Goal: Task Accomplishment & Management: Use online tool/utility

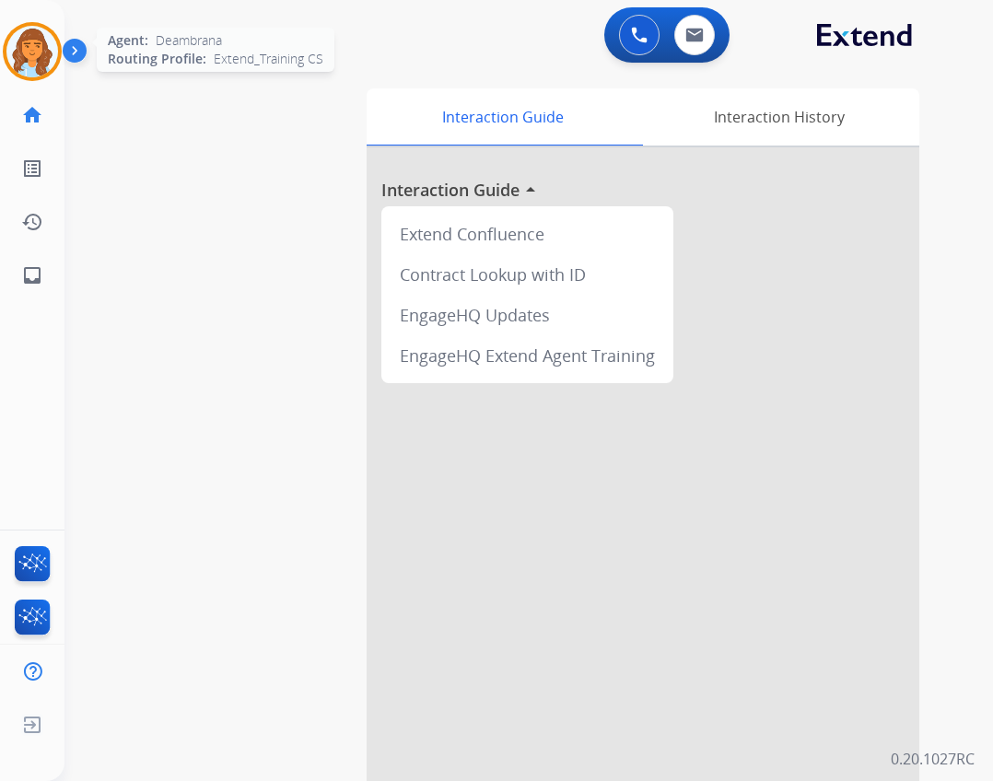
click at [52, 50] on img at bounding box center [32, 52] width 52 height 52
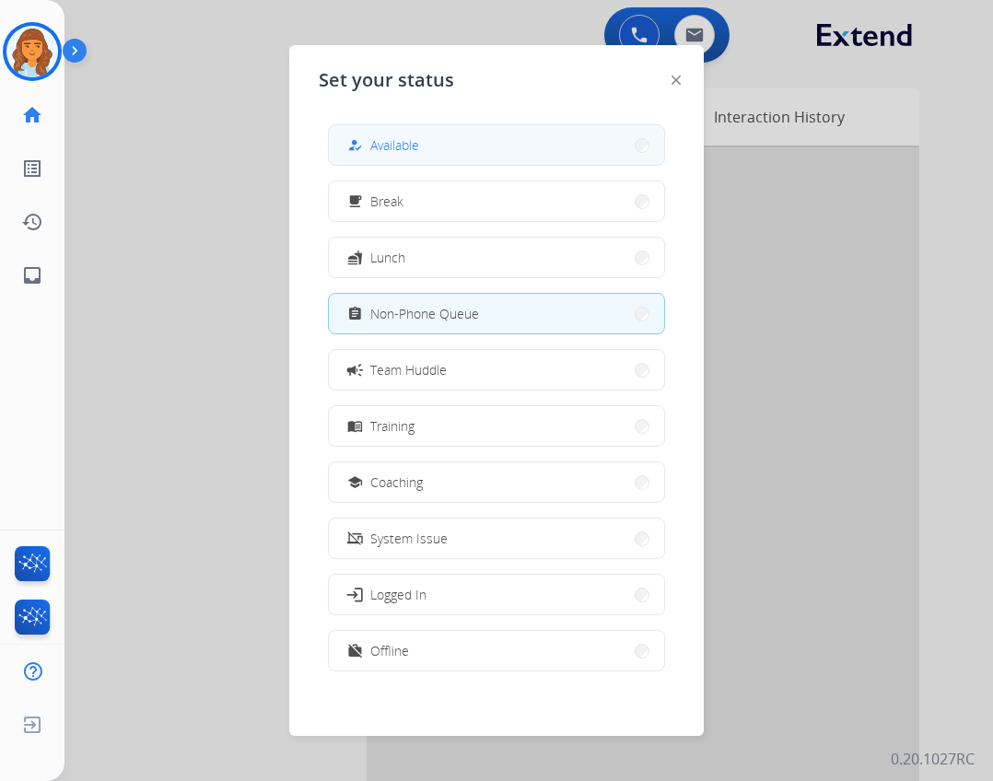
click at [429, 137] on button "how_to_reg Available" at bounding box center [496, 145] width 335 height 40
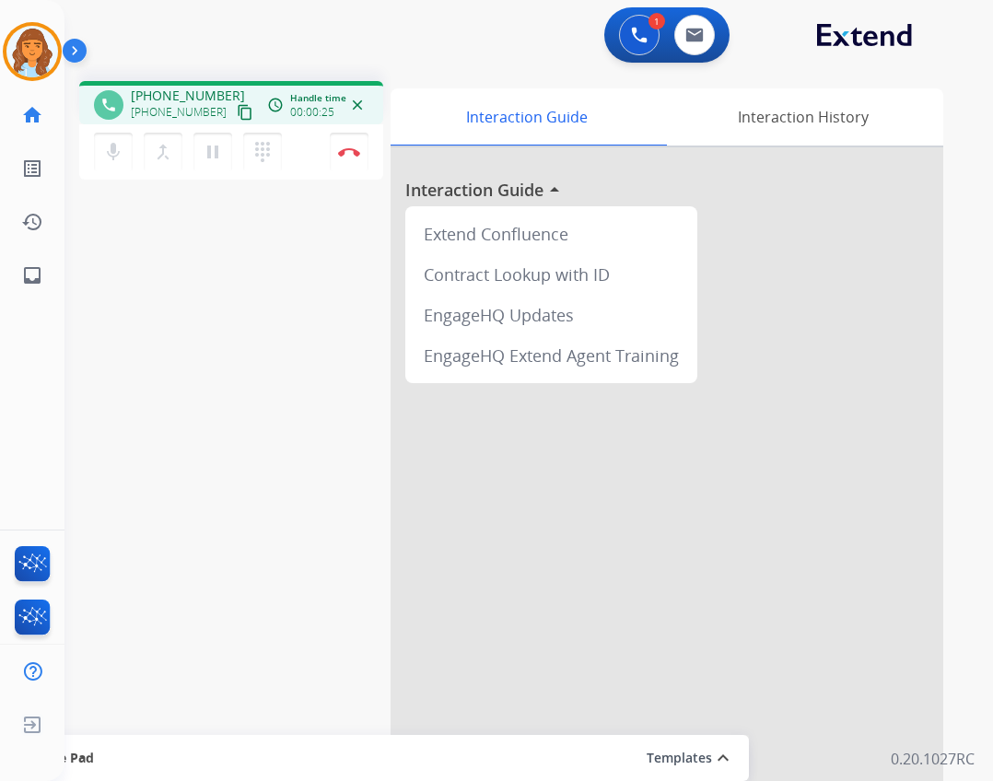
click at [237, 112] on mat-icon "content_copy" at bounding box center [245, 112] width 17 height 17
click at [334, 149] on div "mic Mute merge_type Bridge pause Hold dialpad Dialpad Disconnect" at bounding box center [231, 151] width 304 height 55
click at [337, 149] on button "Disconnect" at bounding box center [349, 152] width 39 height 39
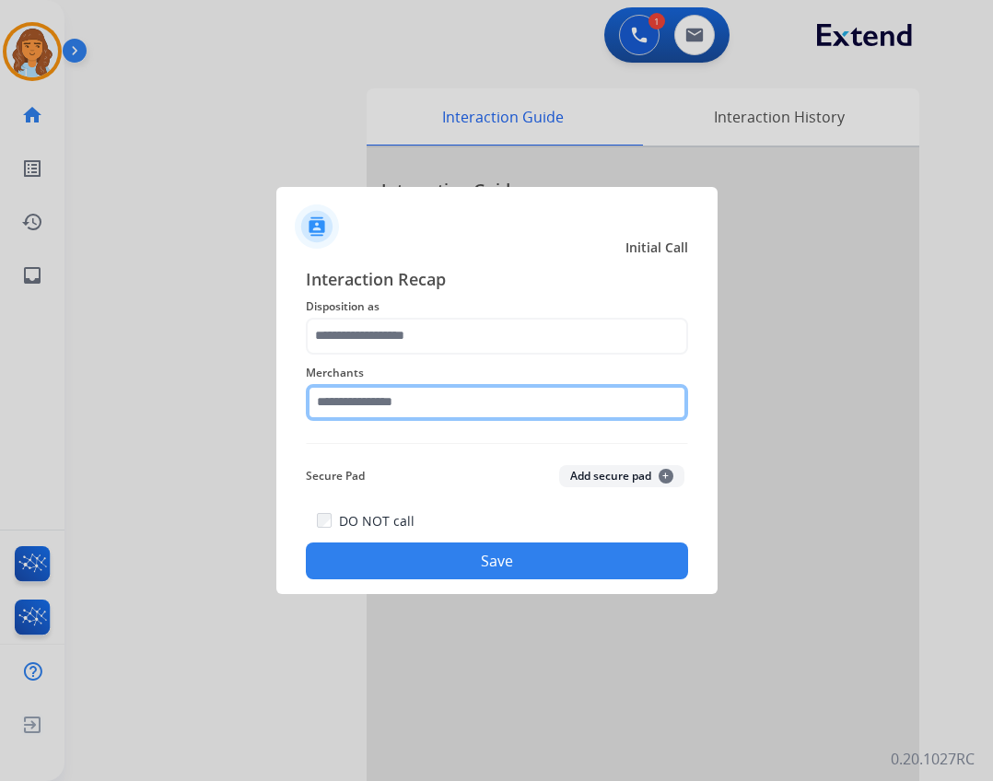
click at [422, 416] on input "text" at bounding box center [497, 402] width 382 height 37
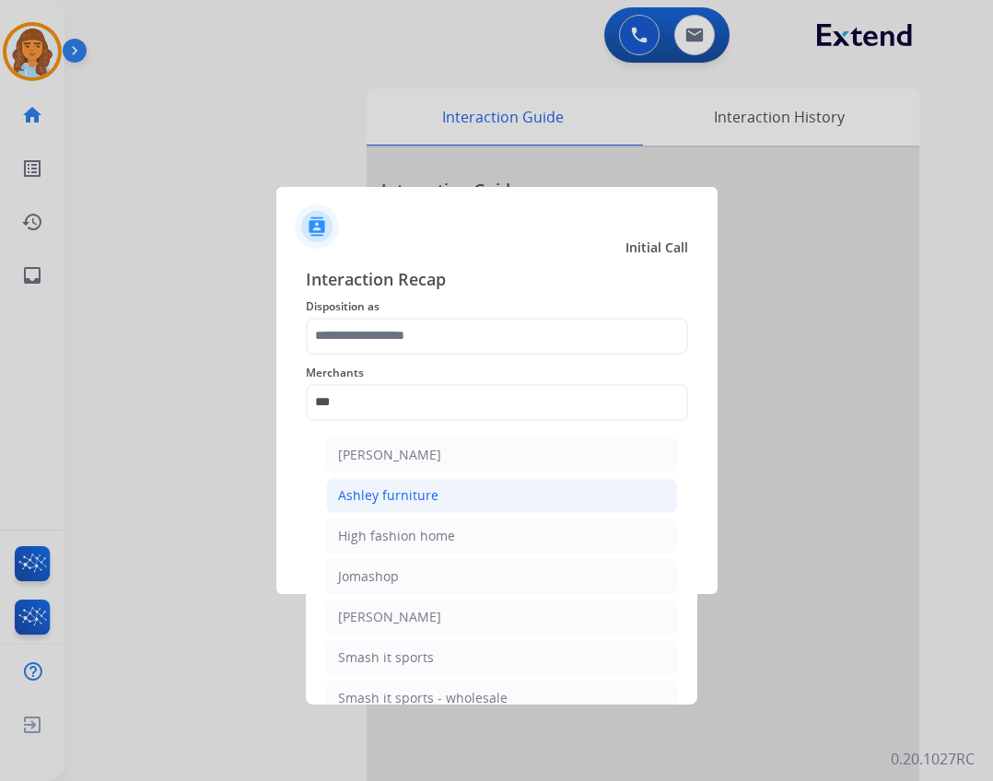
click at [585, 498] on li "Ashley furniture" at bounding box center [501, 495] width 351 height 35
type input "**********"
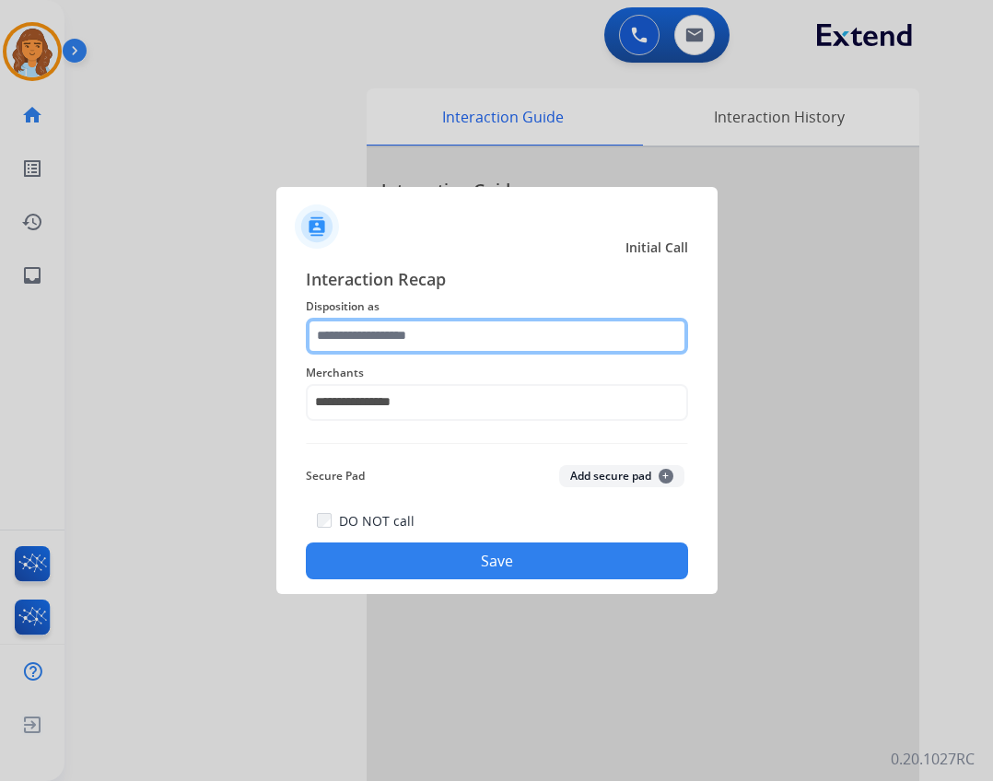
click at [345, 326] on input "text" at bounding box center [497, 336] width 382 height 37
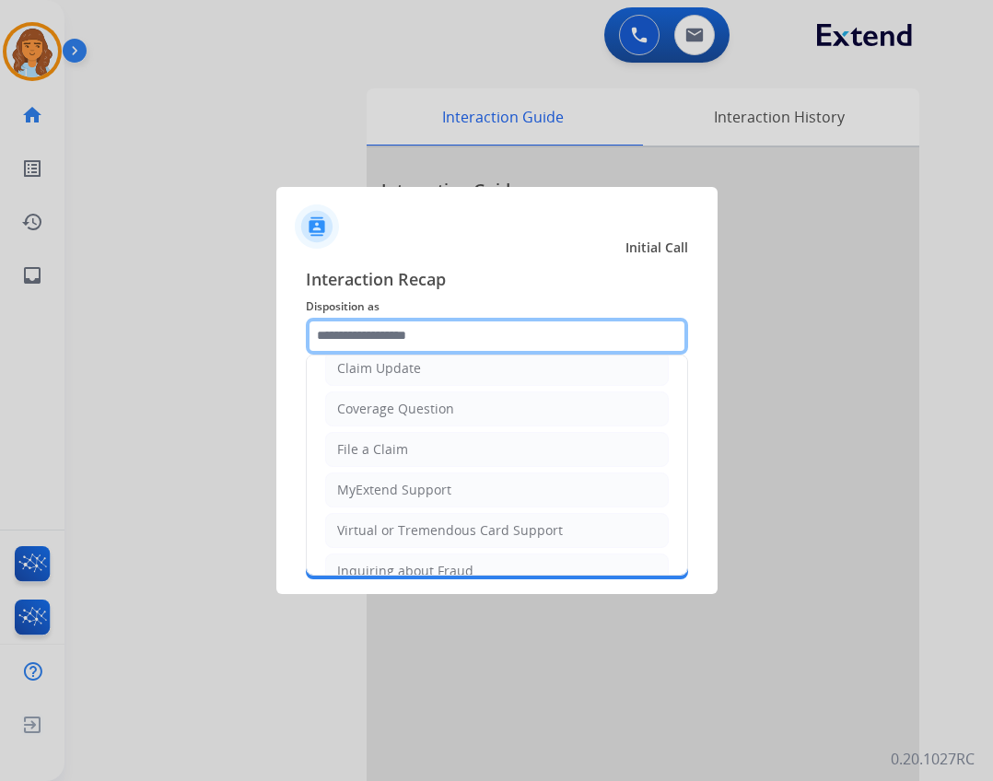
scroll to position [184, 0]
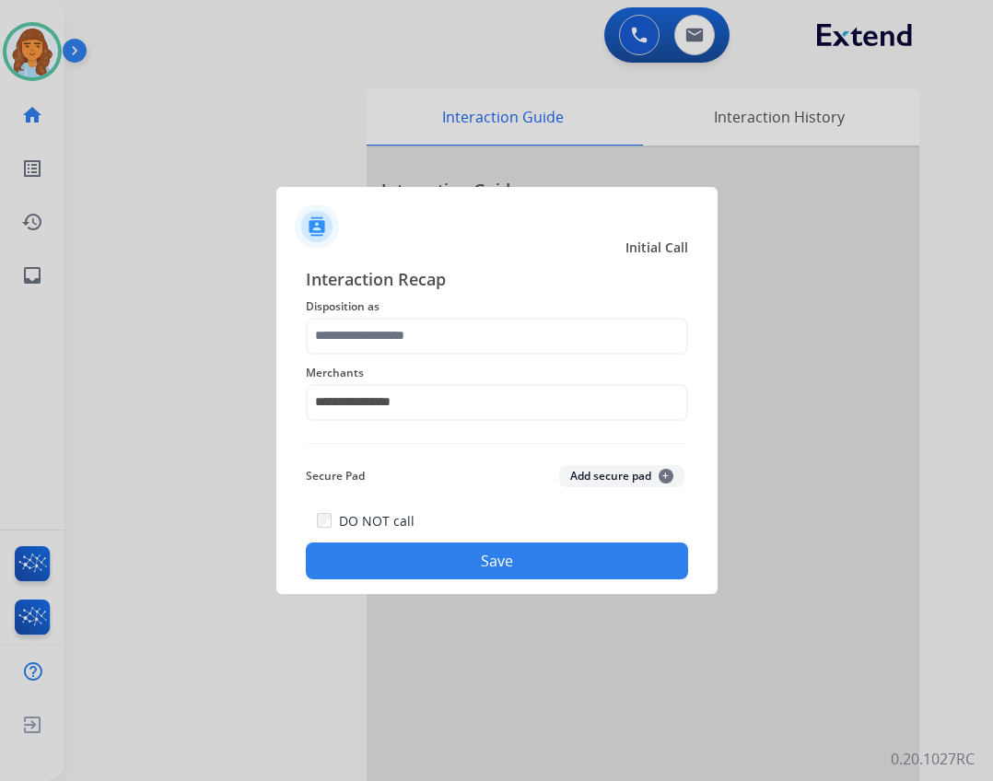
click at [509, 308] on span "Disposition as" at bounding box center [497, 307] width 382 height 22
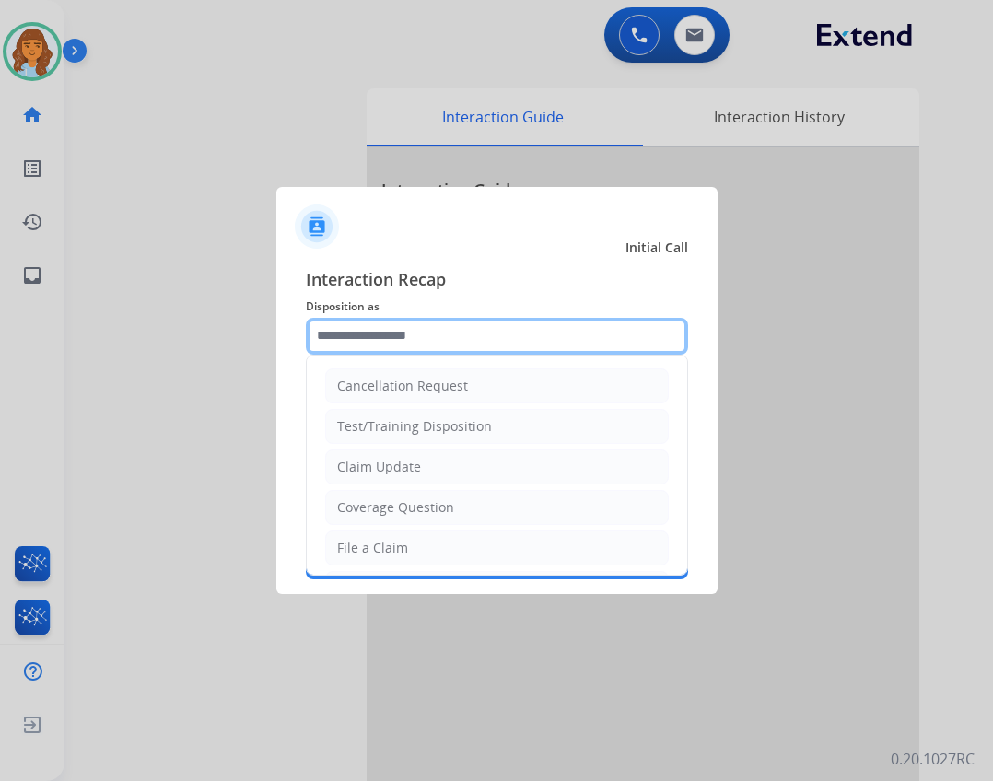
click at [408, 353] on input "text" at bounding box center [497, 336] width 382 height 37
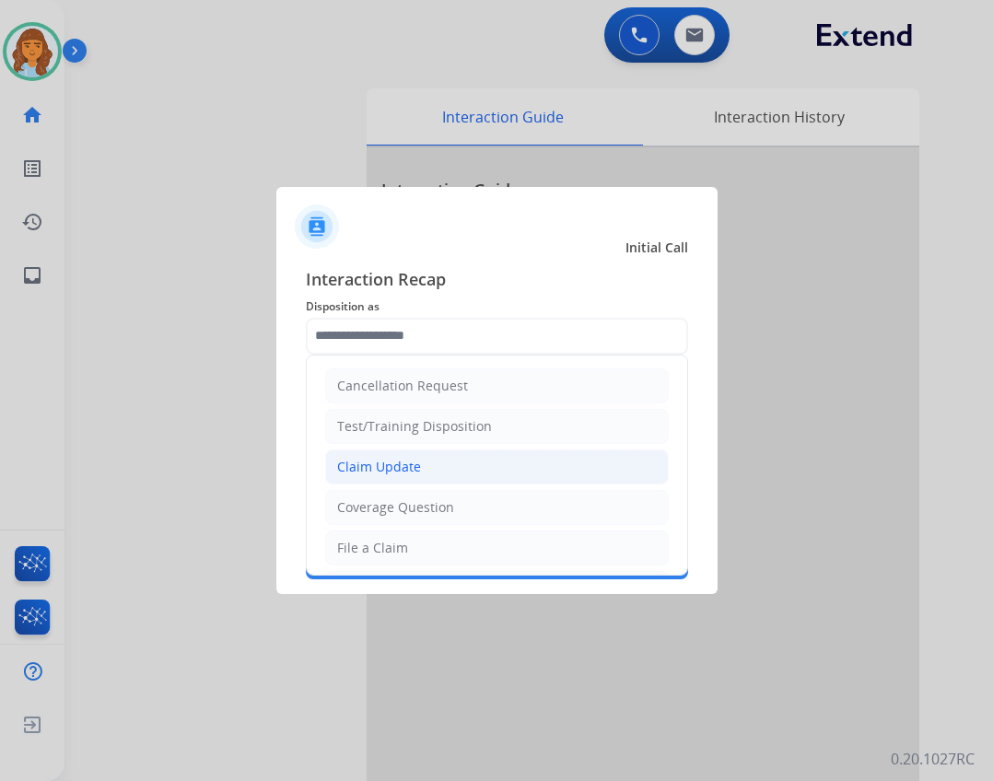
click at [397, 461] on div "Claim Update" at bounding box center [379, 467] width 84 height 18
type input "**********"
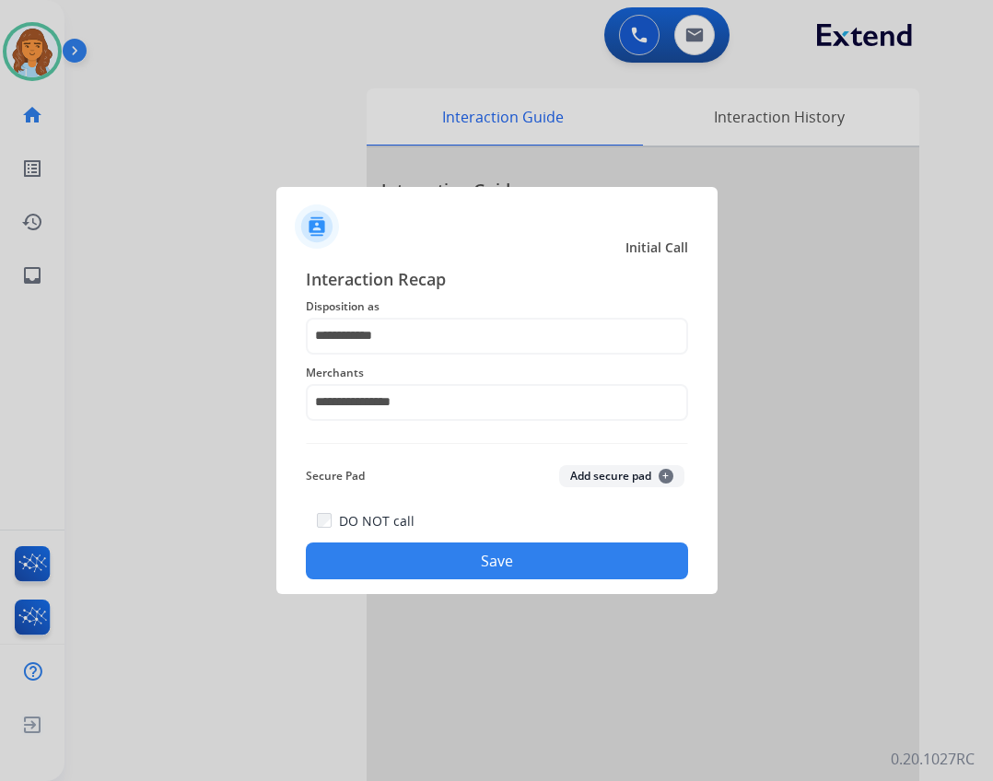
click at [472, 558] on button "Save" at bounding box center [497, 561] width 382 height 37
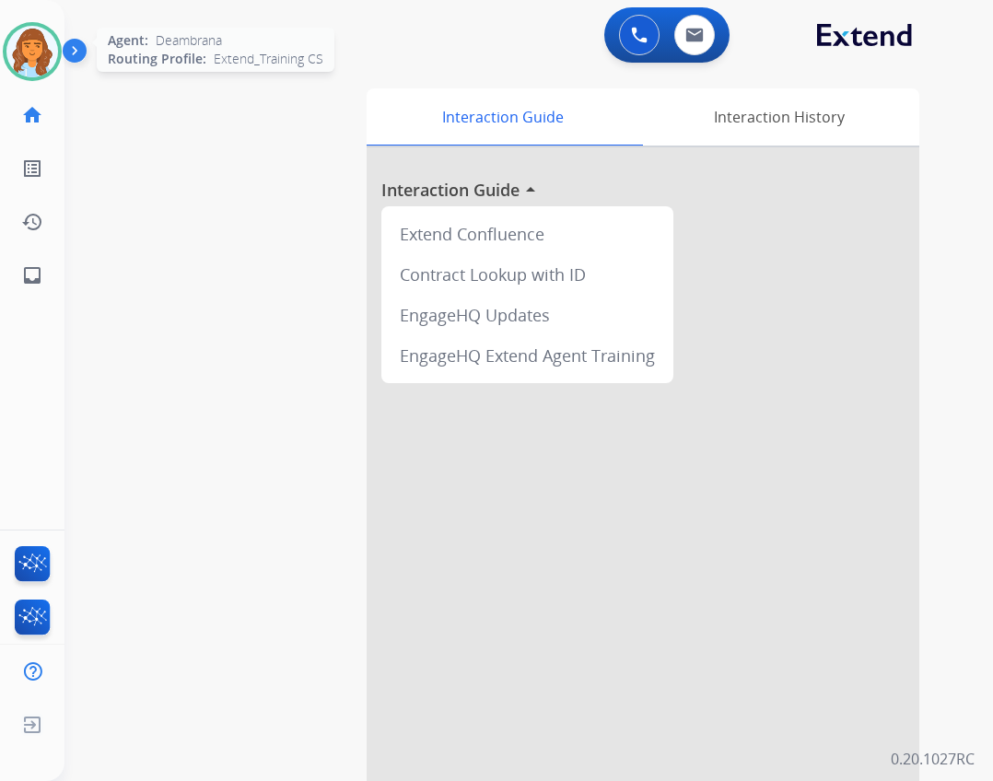
click at [42, 55] on img at bounding box center [32, 52] width 52 height 52
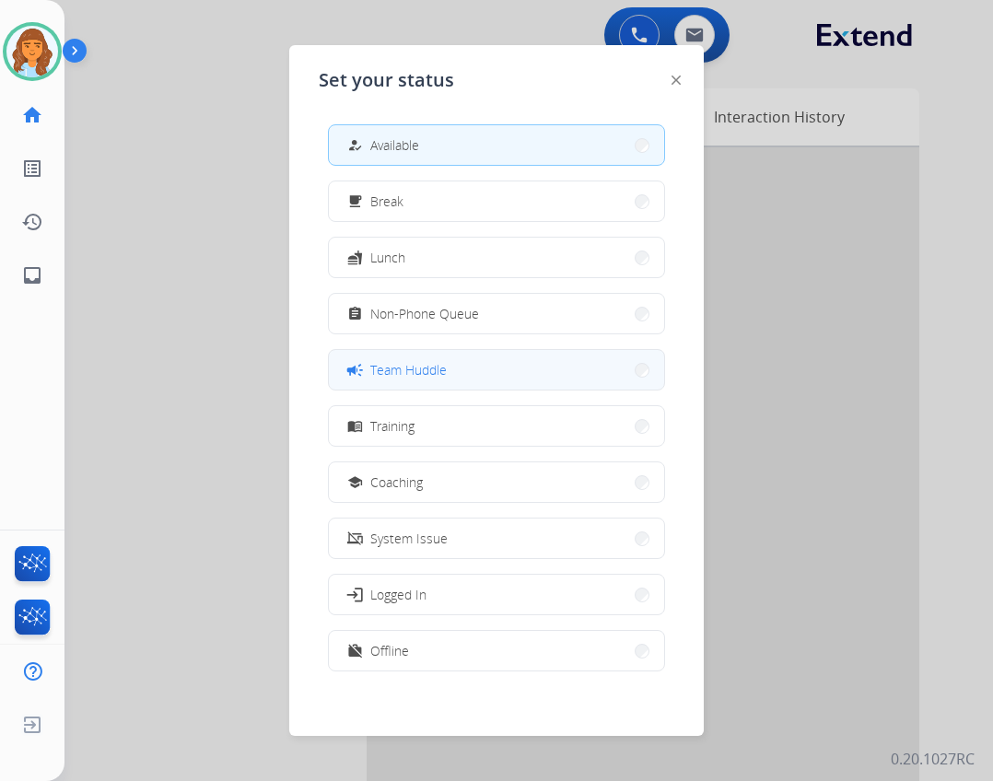
click at [465, 373] on button "campaign Team Huddle" at bounding box center [496, 370] width 335 height 40
